Goal: Information Seeking & Learning: Learn about a topic

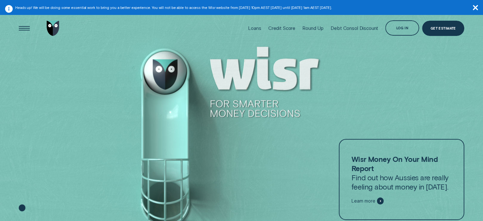
click at [349, 58] on div at bounding box center [241, 125] width 483 height 221
click at [404, 29] on div "Log in" at bounding box center [402, 28] width 12 height 3
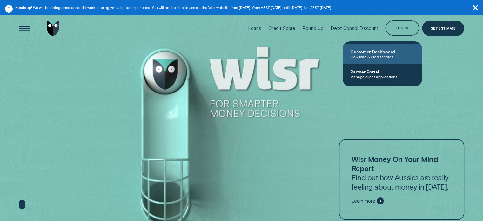
click at [386, 55] on span "View loan & credit scores" at bounding box center [382, 56] width 64 height 4
